Goal: Task Accomplishment & Management: Use online tool/utility

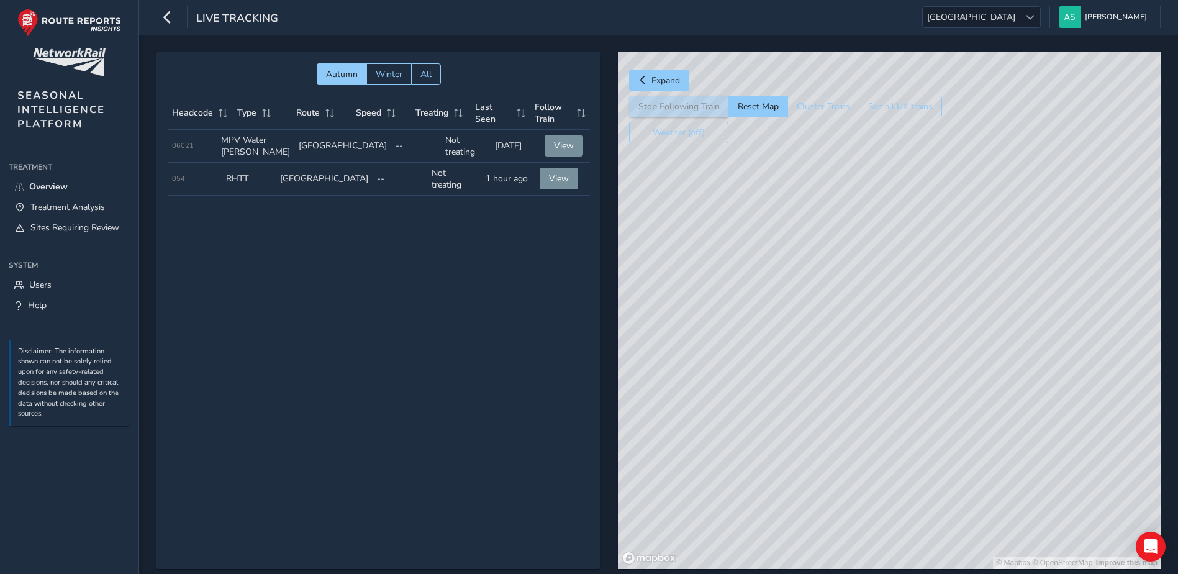
click at [534, 286] on div "Autumn Winter All Headcode Type Route Speed Treating Last Seen Follow Train Hea…" at bounding box center [379, 310] width 444 height 517
drag, startPoint x: 910, startPoint y: 422, endPoint x: 1004, endPoint y: 385, distance: 100.7
click at [1004, 385] on div "© Mapbox © OpenStreetMap Improve this map" at bounding box center [889, 310] width 543 height 517
drag, startPoint x: 907, startPoint y: 266, endPoint x: 945, endPoint y: 379, distance: 118.6
click at [945, 379] on div "© Mapbox © OpenStreetMap Improve this map" at bounding box center [889, 310] width 543 height 517
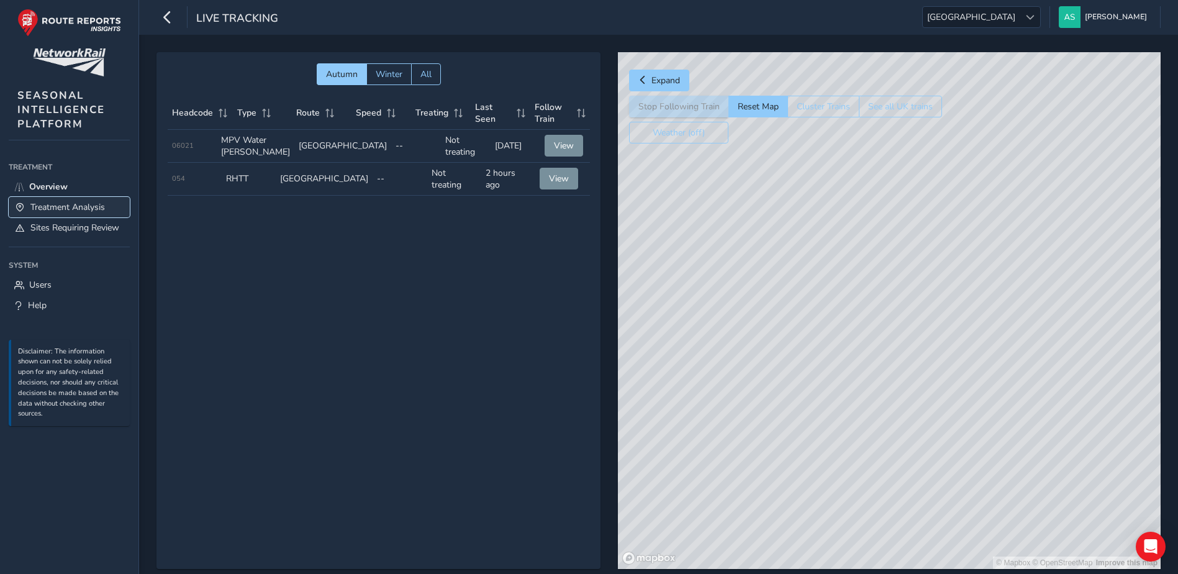
click at [69, 211] on span "Treatment Analysis" at bounding box center [67, 207] width 75 height 12
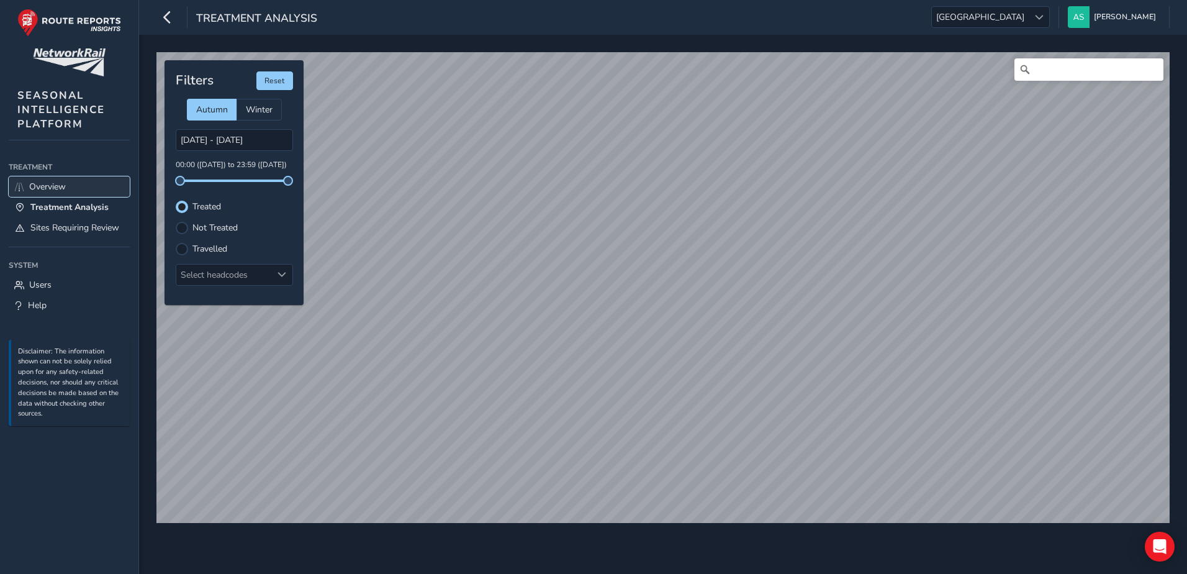
click at [65, 196] on link "Overview" at bounding box center [69, 186] width 121 height 20
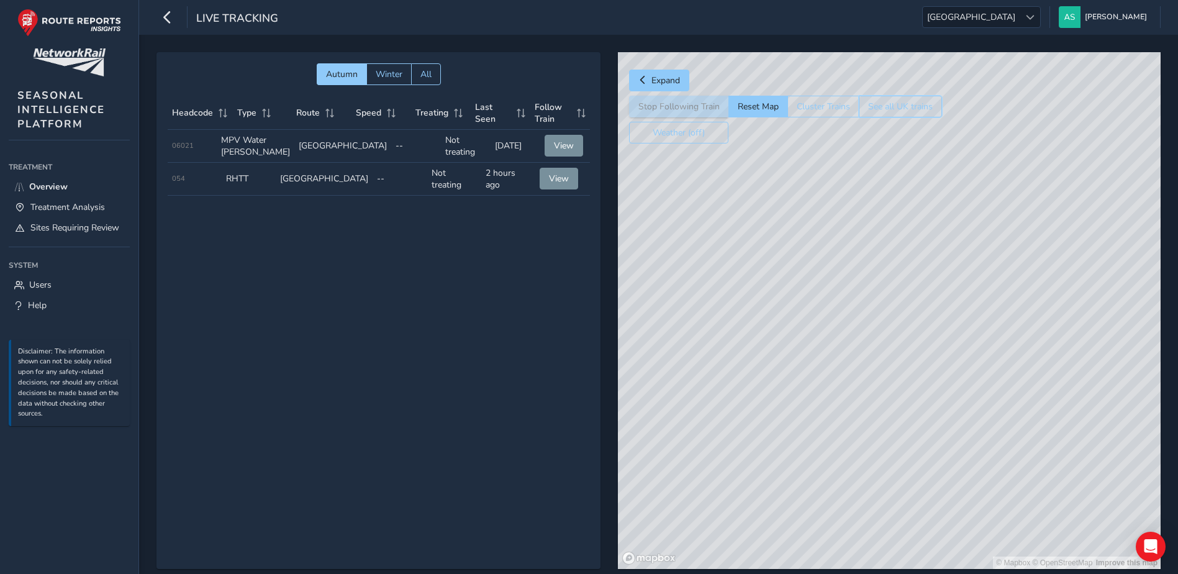
click at [864, 107] on button "See all UK trains" at bounding box center [900, 107] width 83 height 22
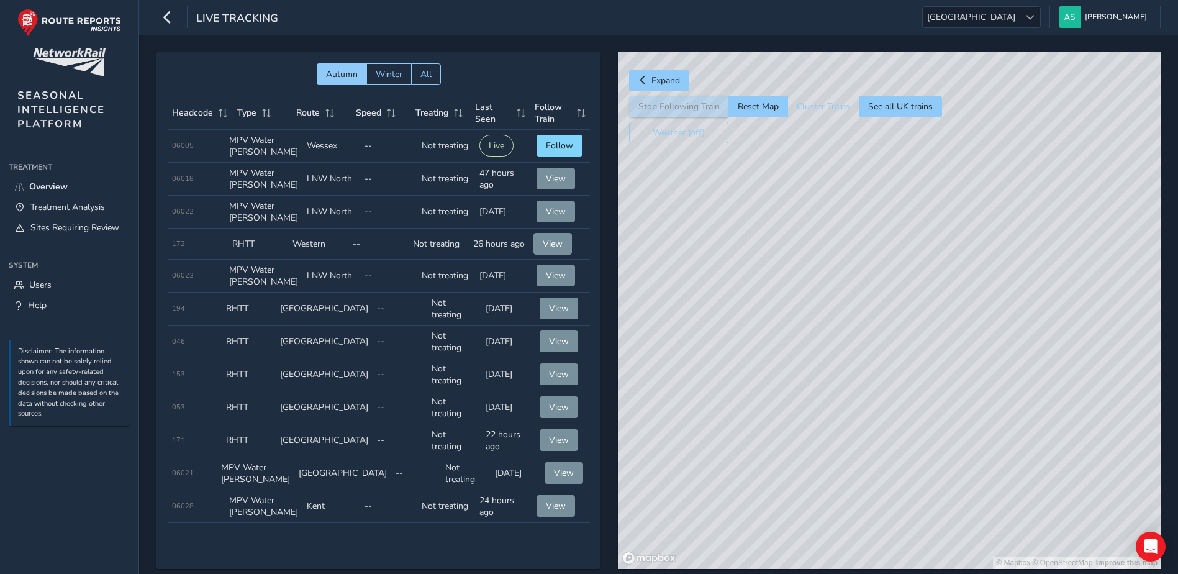
drag, startPoint x: 1053, startPoint y: 461, endPoint x: 990, endPoint y: 266, distance: 205.0
click at [1003, 248] on div "© Mapbox © OpenStreetMap Improve this map" at bounding box center [889, 310] width 543 height 517
drag, startPoint x: 953, startPoint y: 449, endPoint x: 1026, endPoint y: 322, distance: 146.6
click at [1026, 322] on div "© Mapbox © OpenStreetMap Improve this map" at bounding box center [889, 310] width 543 height 517
drag, startPoint x: 963, startPoint y: 473, endPoint x: 785, endPoint y: 327, distance: 230.4
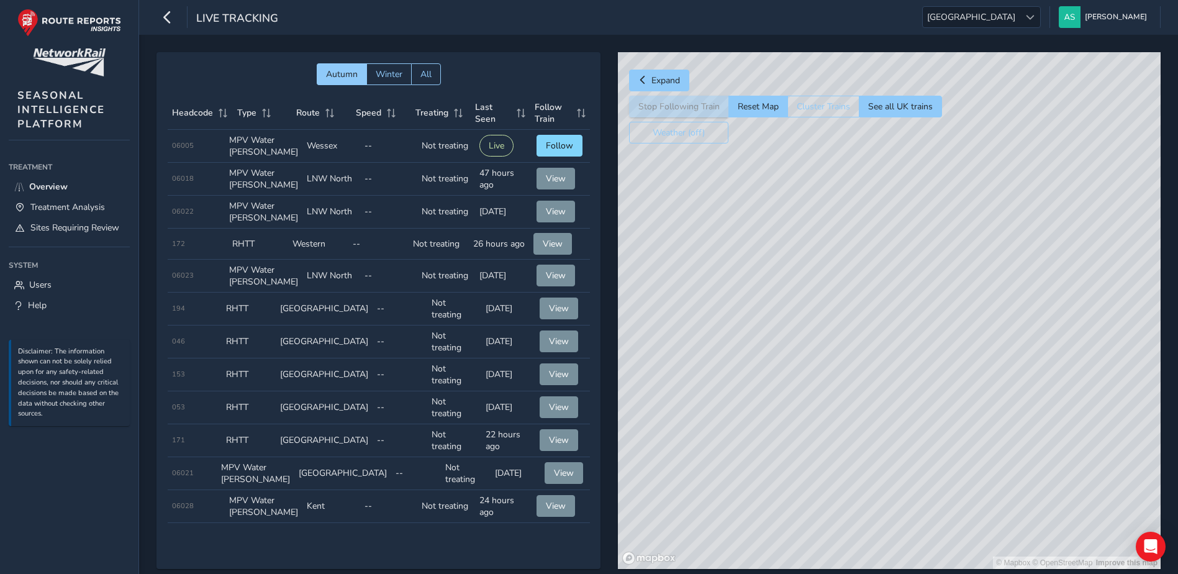
click at [785, 327] on div "© Mapbox © OpenStreetMap Improve this map" at bounding box center [889, 310] width 543 height 517
drag, startPoint x: 887, startPoint y: 287, endPoint x: 847, endPoint y: 284, distance: 41.1
click at [891, 467] on div "© Mapbox © OpenStreetMap Improve this map" at bounding box center [889, 310] width 543 height 517
drag, startPoint x: 847, startPoint y: 284, endPoint x: 891, endPoint y: 373, distance: 98.9
click at [891, 374] on div "© Mapbox © OpenStreetMap Improve this map" at bounding box center [889, 310] width 543 height 517
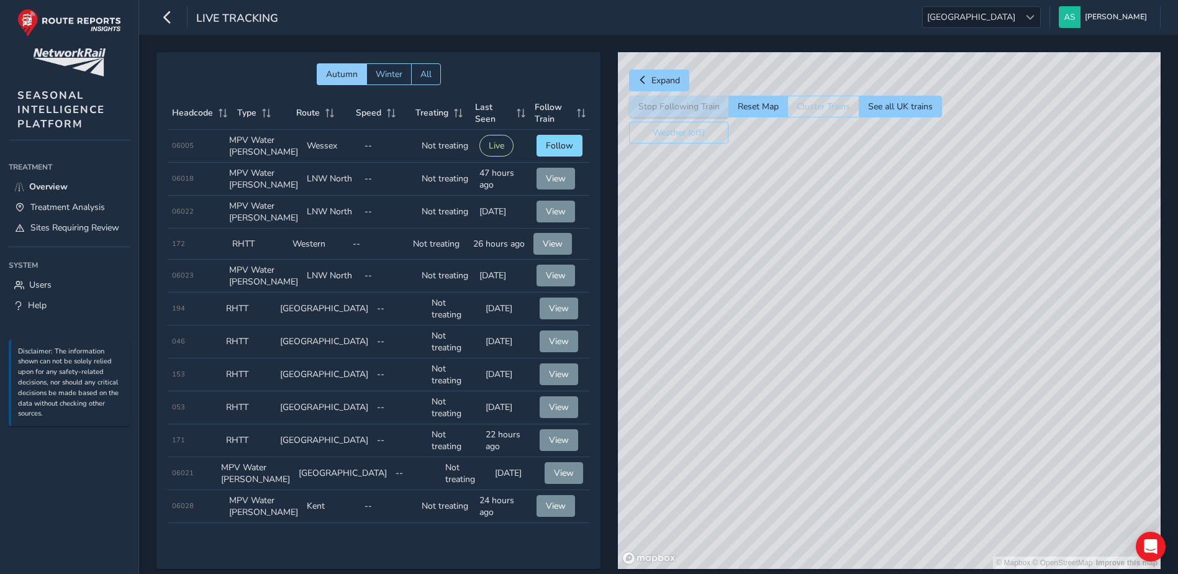
drag, startPoint x: 814, startPoint y: 265, endPoint x: 935, endPoint y: 414, distance: 192.9
click at [943, 430] on div "© Mapbox © OpenStreetMap Improve this map" at bounding box center [889, 310] width 543 height 517
click at [877, 289] on div "© Mapbox © OpenStreetMap Improve this map" at bounding box center [889, 310] width 543 height 517
drag, startPoint x: 668, startPoint y: 392, endPoint x: 742, endPoint y: 373, distance: 76.2
click at [742, 373] on div "© Mapbox © OpenStreetMap Improve this map" at bounding box center [889, 310] width 543 height 517
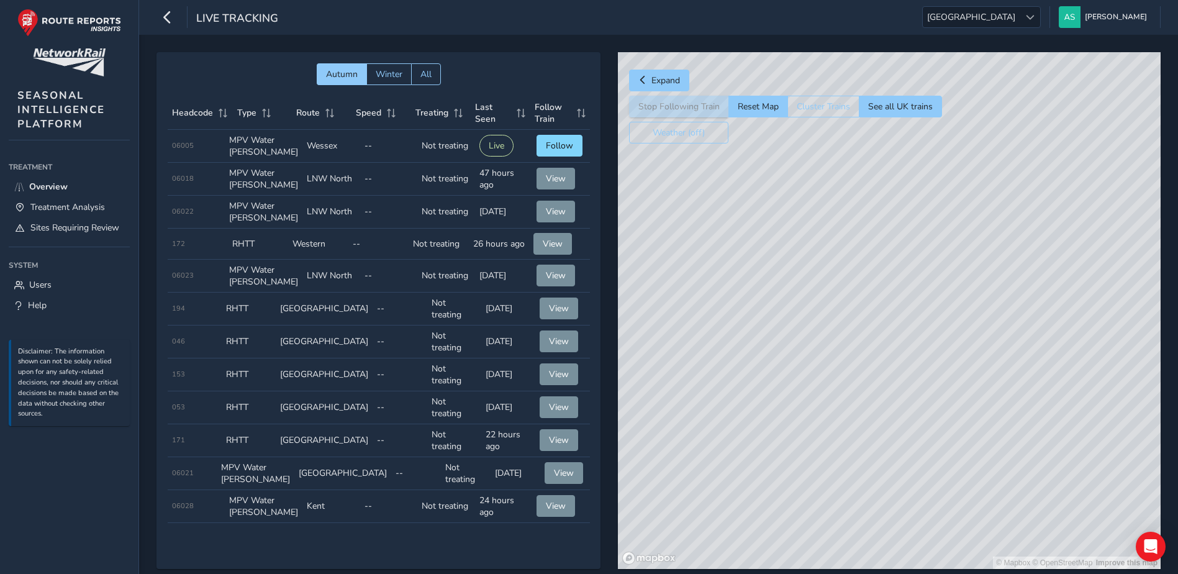
drag, startPoint x: 773, startPoint y: 345, endPoint x: 787, endPoint y: 243, distance: 103.4
click at [787, 243] on div "© Mapbox © OpenStreetMap Improve this map" at bounding box center [889, 310] width 543 height 517
drag, startPoint x: 744, startPoint y: 288, endPoint x: 785, endPoint y: 315, distance: 49.3
click at [834, 383] on div "© Mapbox © OpenStreetMap Improve this map © Maxar" at bounding box center [889, 310] width 543 height 517
click at [768, 271] on div "© Mapbox © OpenStreetMap Improve this map © Maxar" at bounding box center [889, 310] width 543 height 517
